Goal: Check status

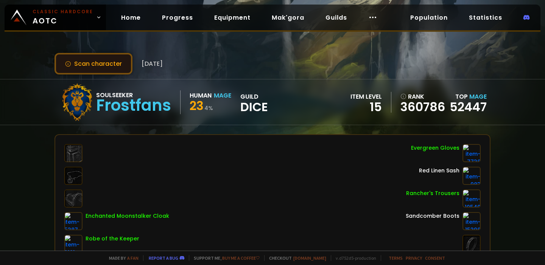
click at [99, 65] on button "Scan character" at bounding box center [93, 64] width 78 height 22
